Goal: Transaction & Acquisition: Purchase product/service

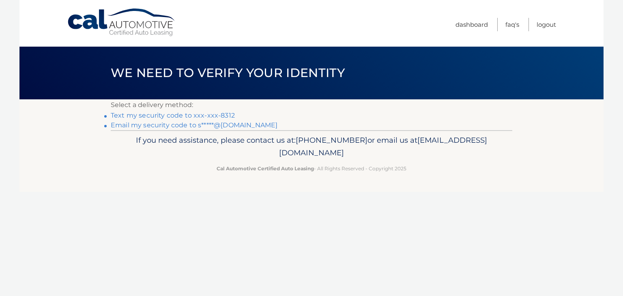
click at [167, 114] on link "Text my security code to xxx-xxx-8312" at bounding box center [173, 116] width 124 height 8
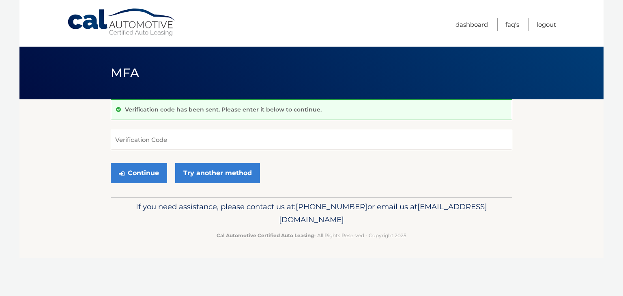
click at [225, 140] on input "Verification Code" at bounding box center [312, 140] width 402 height 20
type input "433057"
click at [131, 176] on button "Continue" at bounding box center [139, 173] width 56 height 20
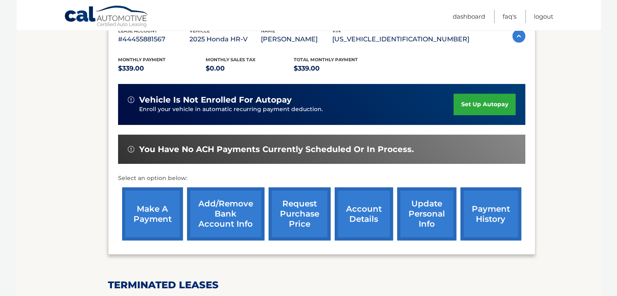
scroll to position [152, 0]
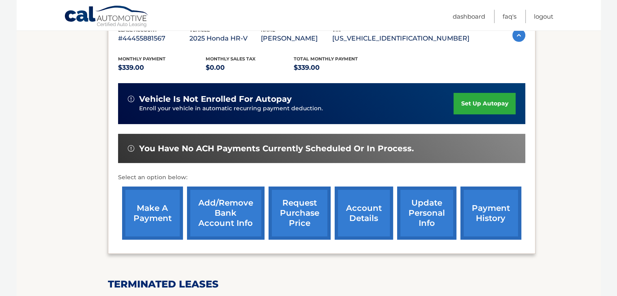
click at [155, 208] on link "make a payment" at bounding box center [152, 213] width 61 height 53
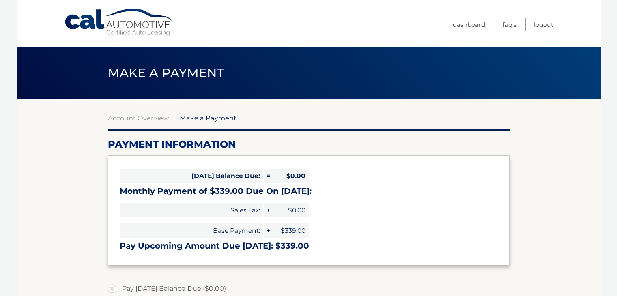
select select "NWU1NmJkODctYWNjNC00ODY2LTk3Y2ItMDQ4MTY2ZDc0Y2Q0"
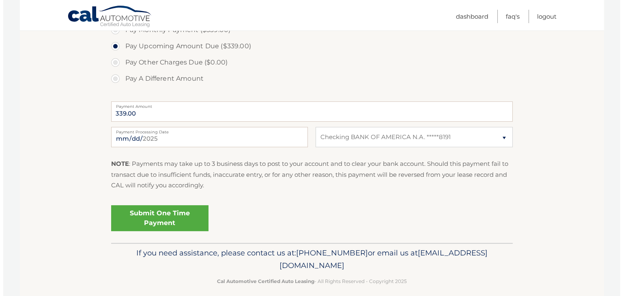
scroll to position [277, 0]
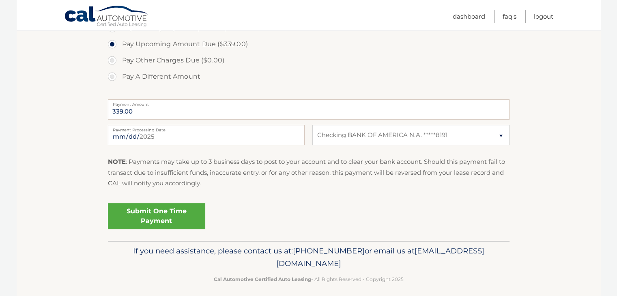
click at [169, 216] on link "Submit One Time Payment" at bounding box center [156, 216] width 97 height 26
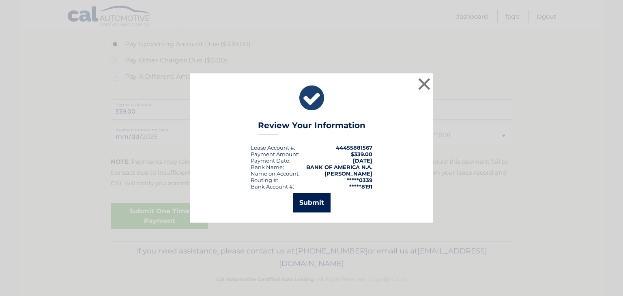
click at [309, 209] on button "Submit" at bounding box center [312, 202] width 38 height 19
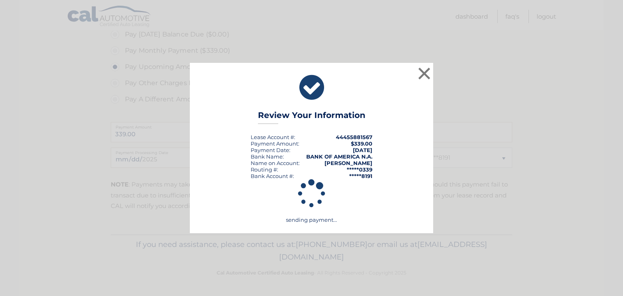
scroll to position [254, 0]
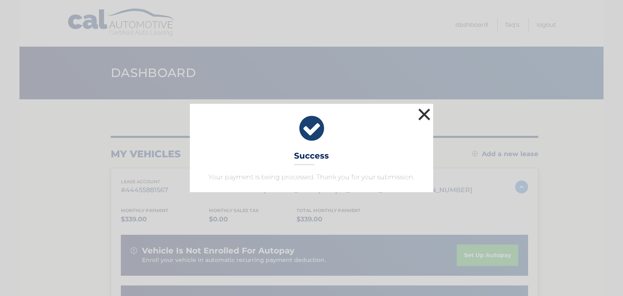
click at [427, 114] on button "×" at bounding box center [424, 114] width 16 height 16
